Goal: Transaction & Acquisition: Purchase product/service

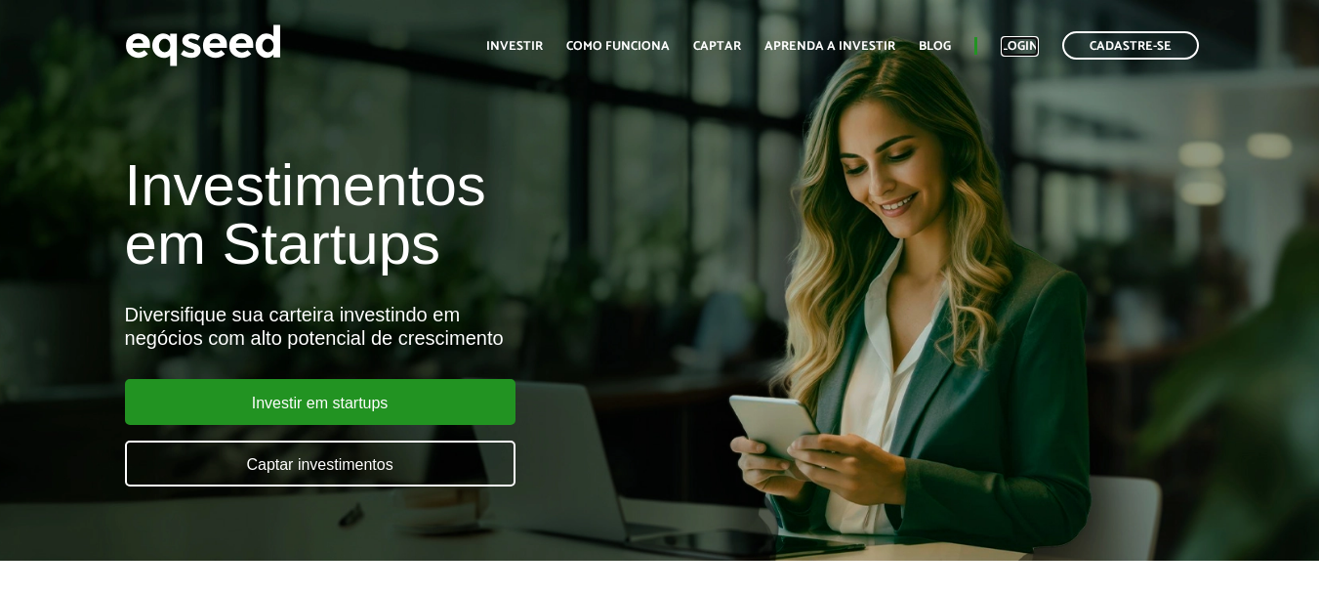
click at [1021, 40] on link "Login" at bounding box center [1020, 46] width 38 height 13
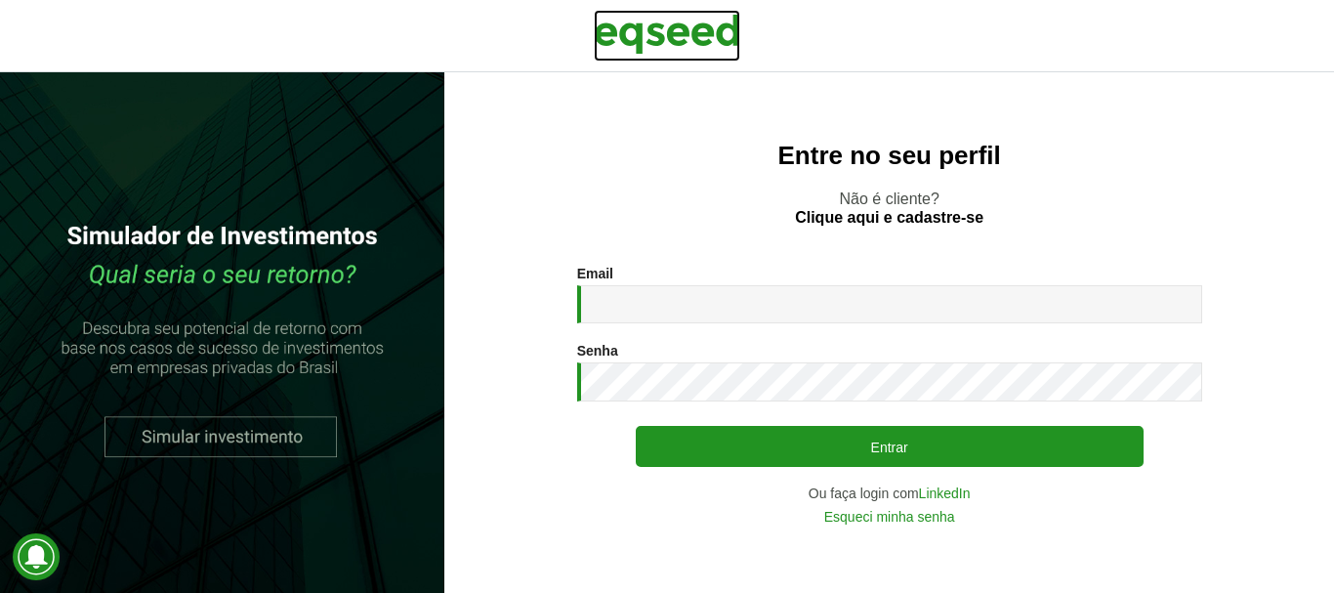
click at [719, 22] on img at bounding box center [667, 34] width 146 height 49
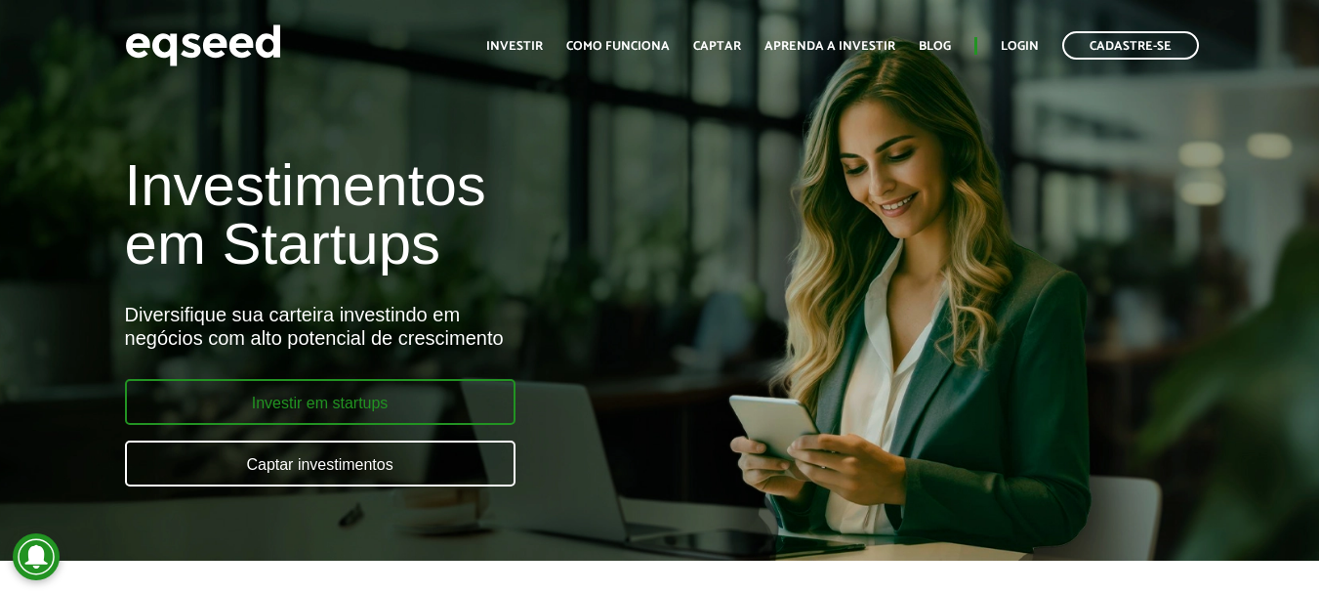
click at [327, 405] on link "Investir em startups" at bounding box center [320, 402] width 391 height 46
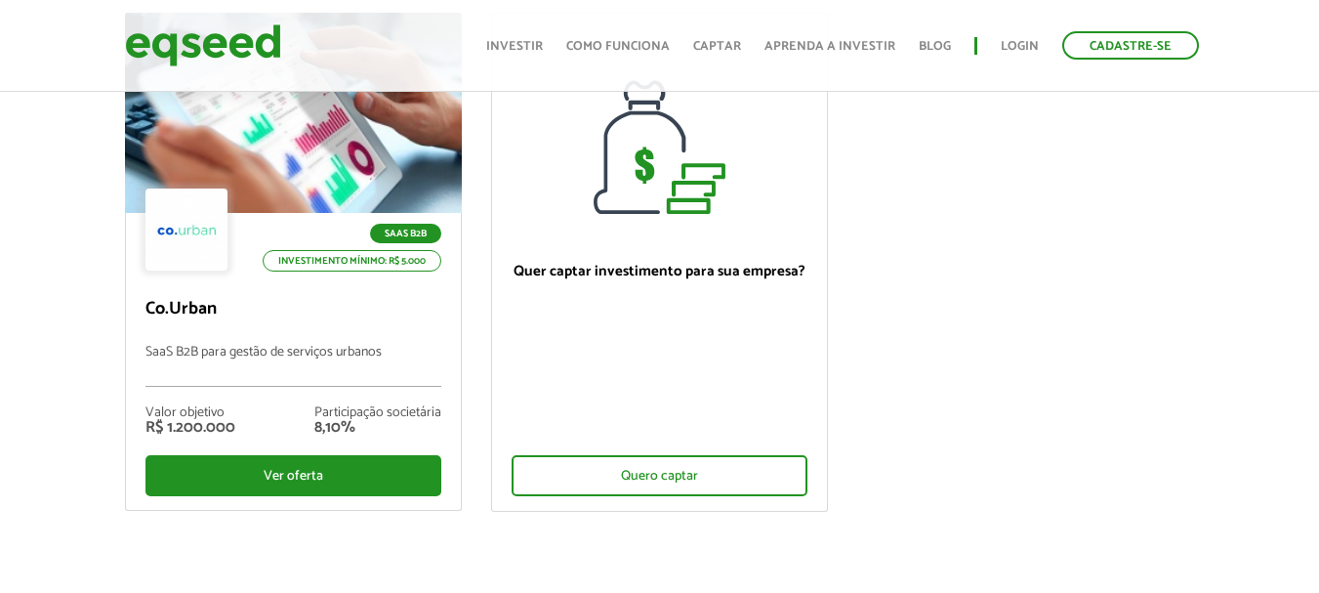
scroll to position [391, 0]
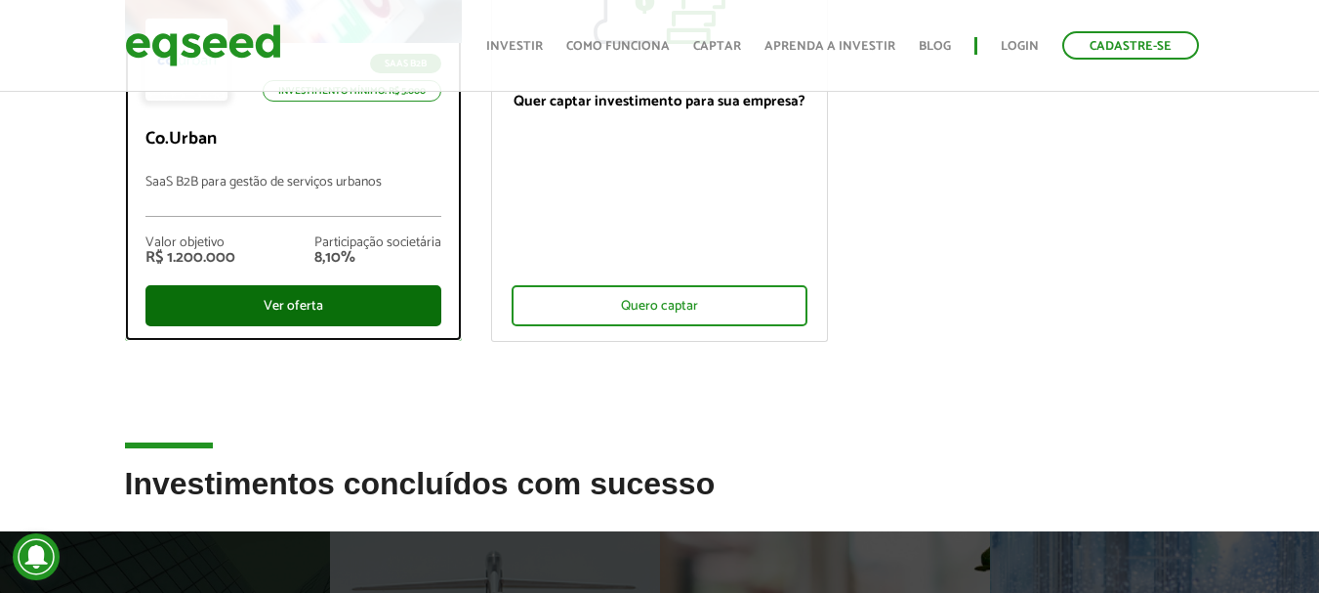
click at [266, 306] on div "Ver oferta" at bounding box center [293, 305] width 296 height 41
